Goal: Information Seeking & Learning: Understand process/instructions

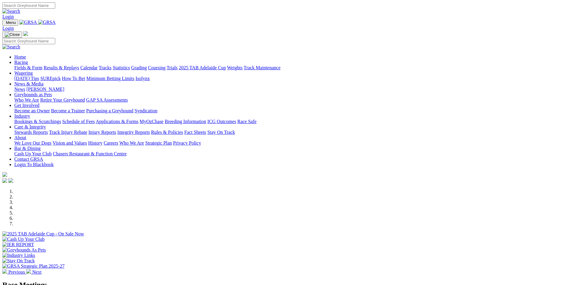
click at [183, 130] on link "Rules & Policies" at bounding box center [167, 132] width 32 height 5
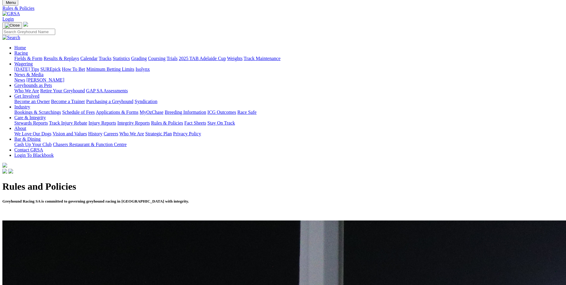
scroll to position [60, 0]
